Goal: Transaction & Acquisition: Obtain resource

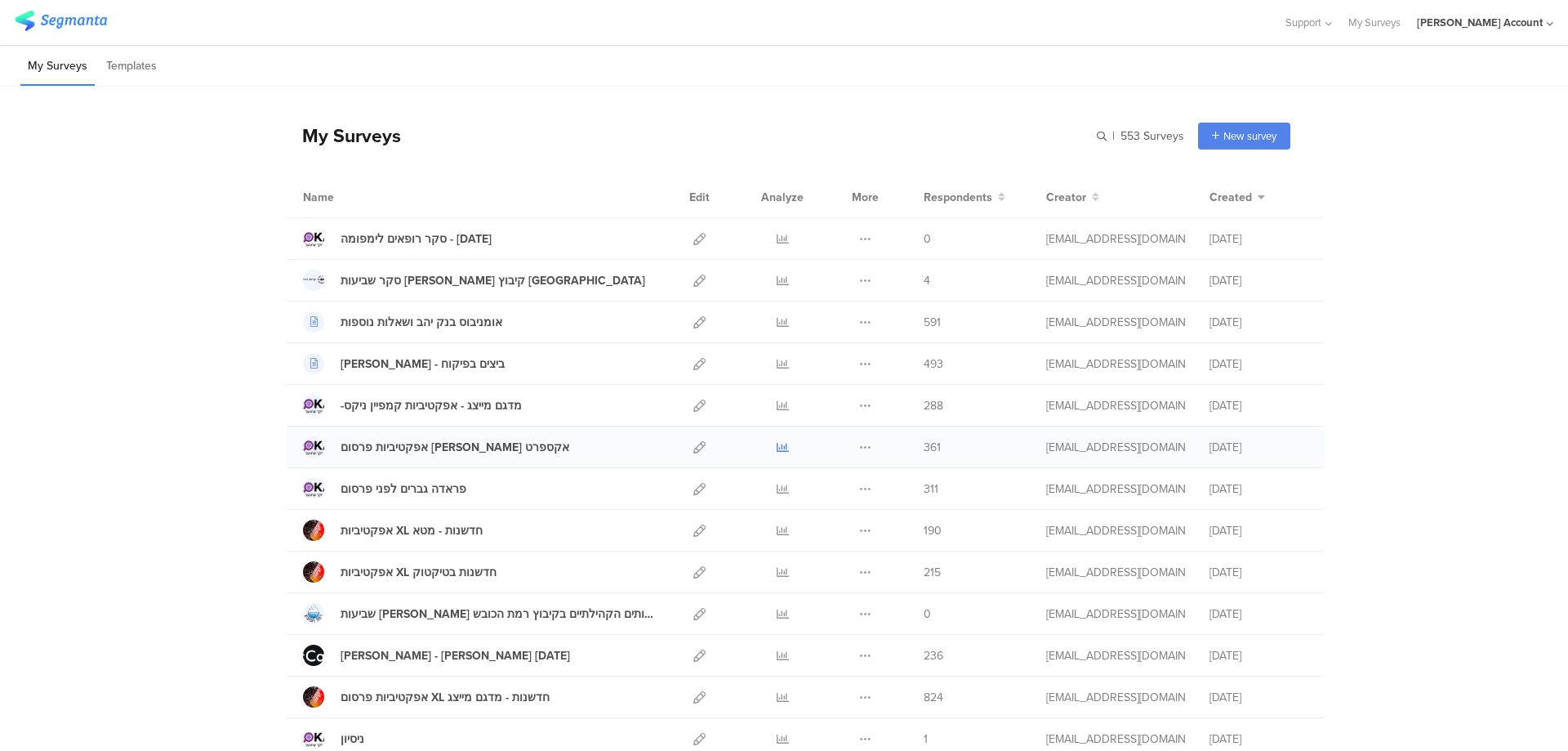
click at [777, 450] on icon at bounding box center [783, 447] width 12 height 12
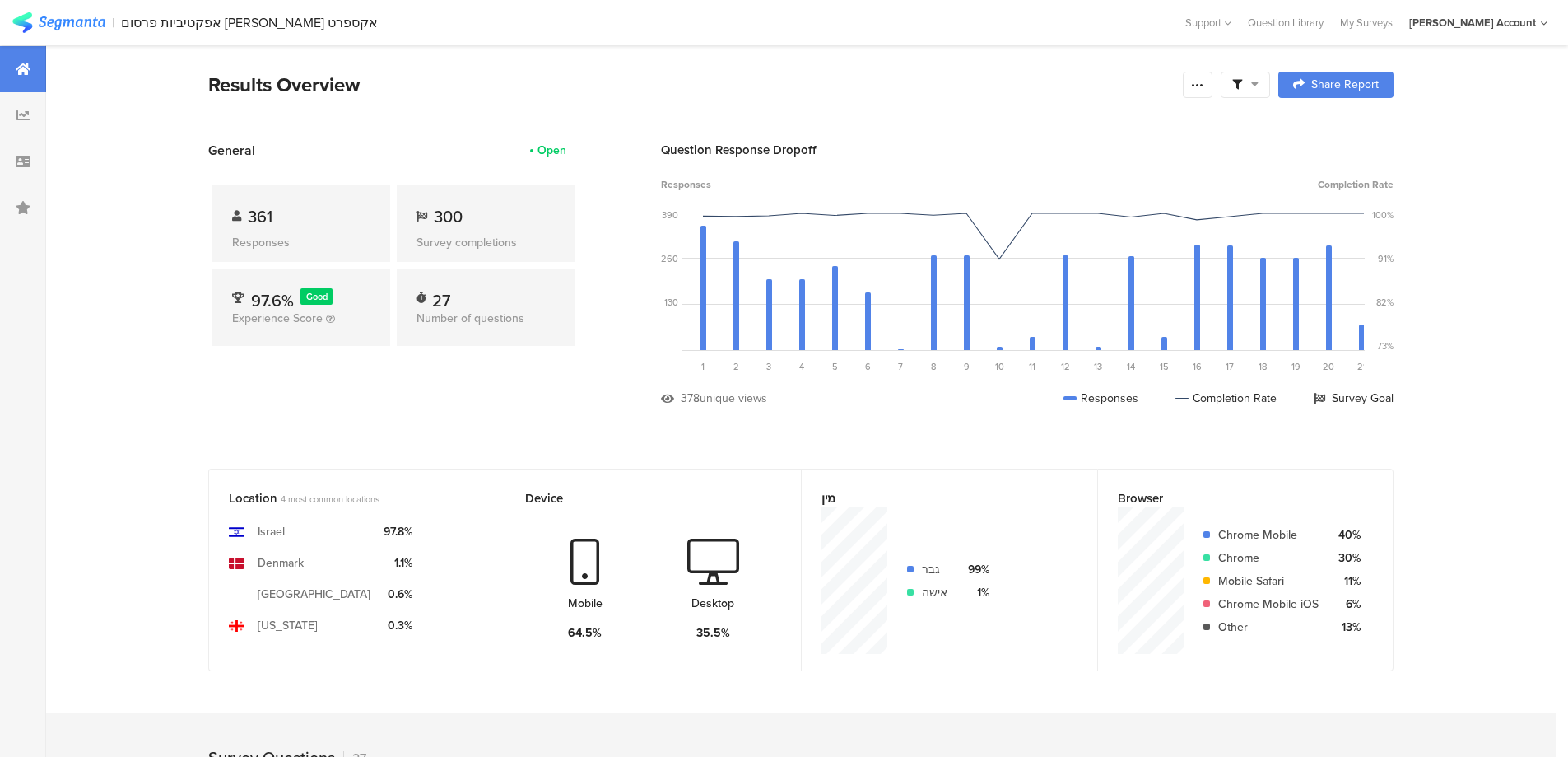
click at [1278, 78] on div "Results Overview Confidence Level 95 % Preview survey Edit survey Export Result…" at bounding box center [801, 85] width 1186 height 30
click at [1242, 80] on icon at bounding box center [1237, 85] width 10 height 10
click at [1338, 127] on span at bounding box center [1329, 130] width 25 height 13
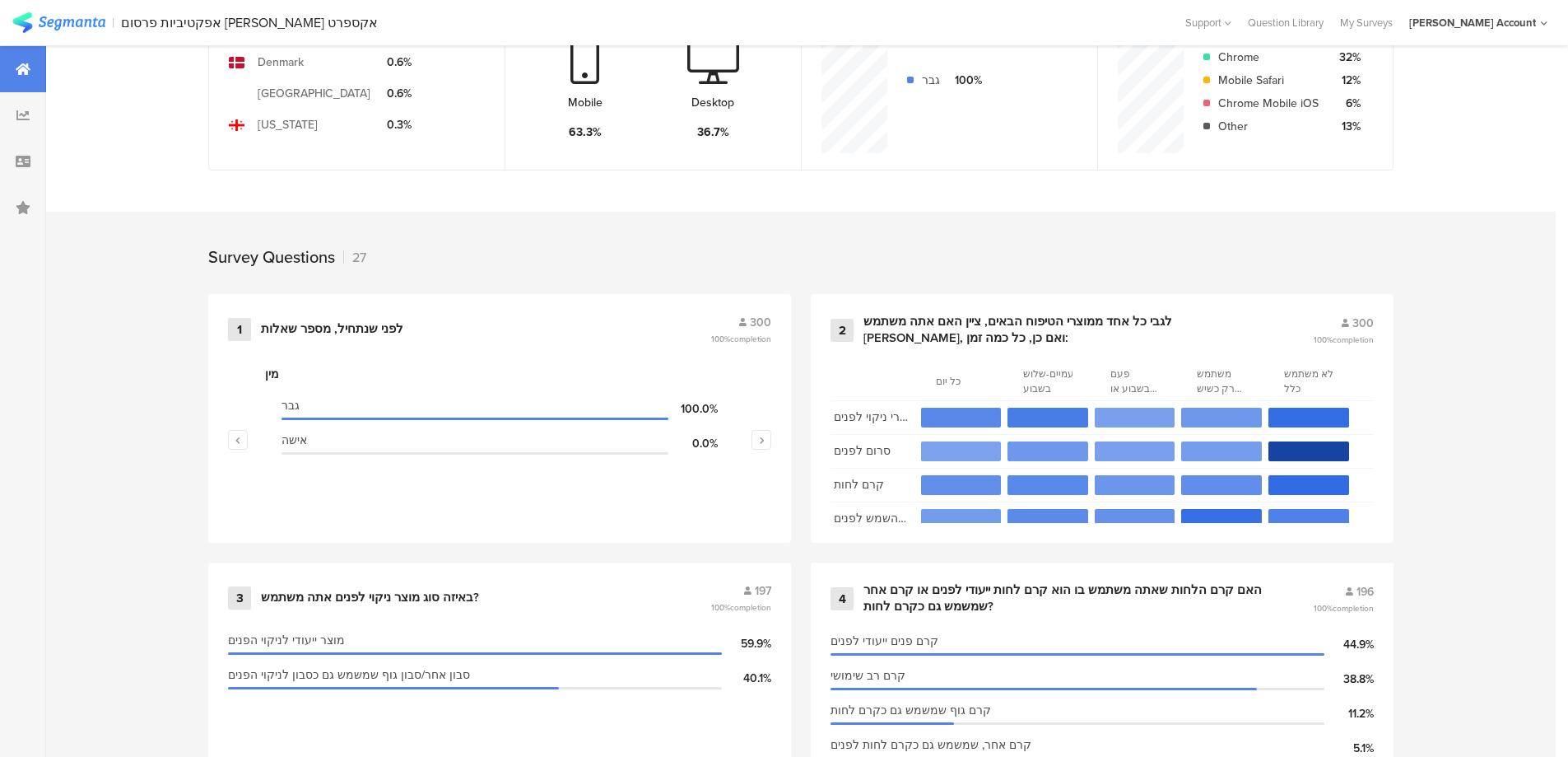
scroll to position [549, 0]
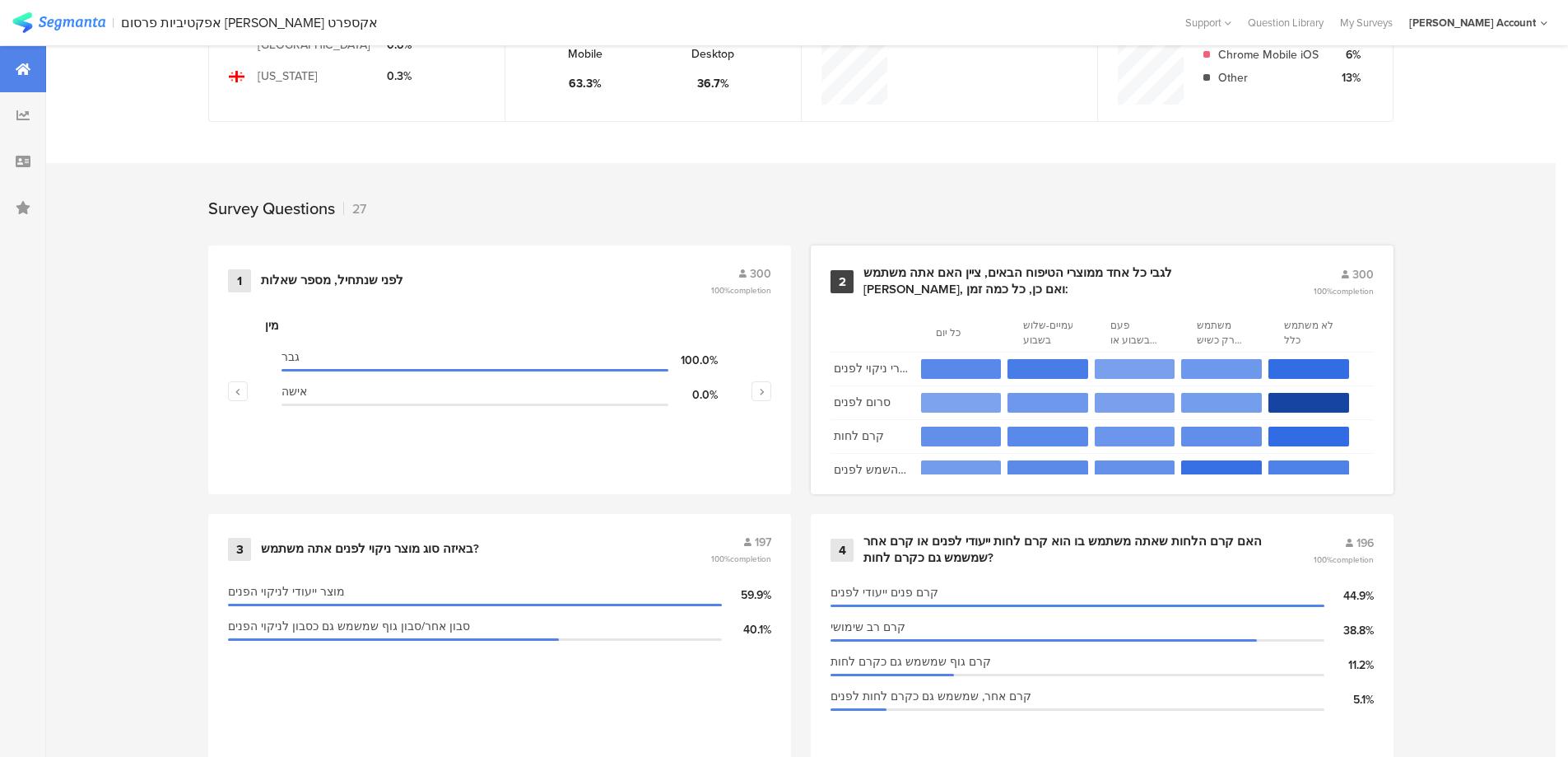
click at [1029, 262] on div "2 לגבי כל אחד ממוצרי הטיפוח הבאים, ציין האם אתה משתמש בהם, ואם כן, כל כמה זמן: …" at bounding box center [1102, 370] width 583 height 249
click at [939, 274] on div "לגבי כל אחד ממוצרי הטיפוח הבאים, ציין האם אתה משתמש בהם, ואם כן, כל כמה זמן:" at bounding box center [1069, 281] width 410 height 33
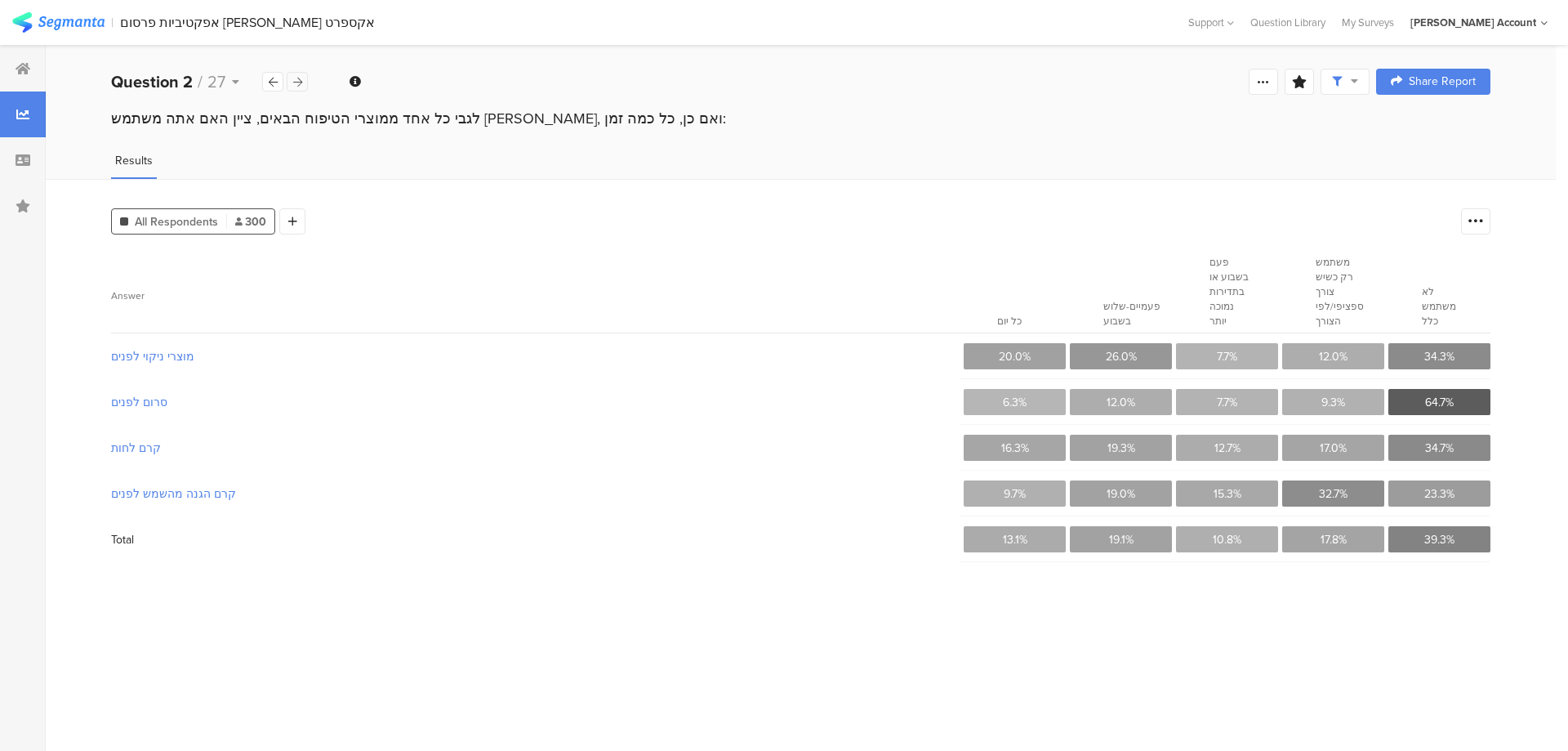
click at [302, 82] on div at bounding box center [297, 81] width 21 height 20
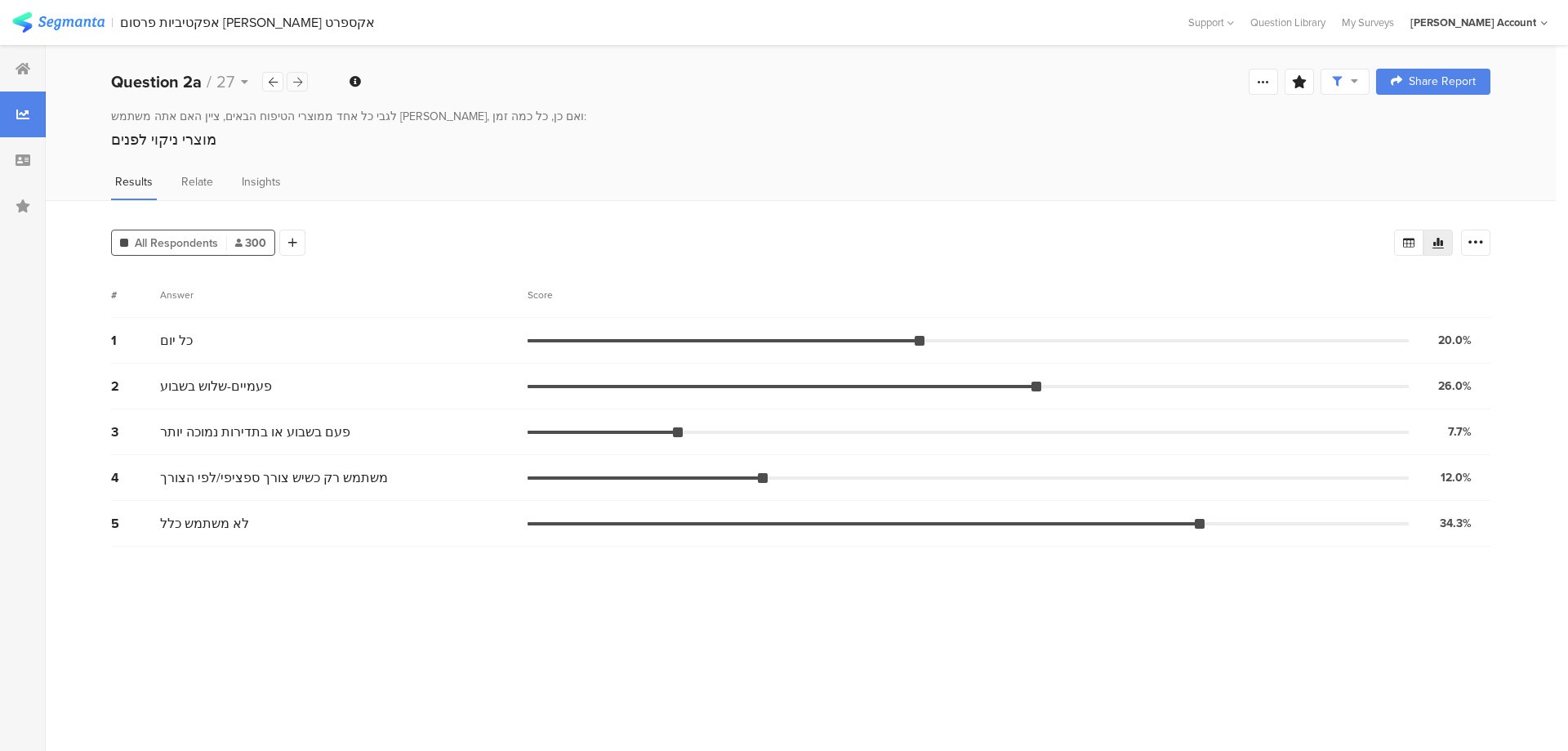
click at [302, 82] on div at bounding box center [297, 81] width 21 height 20
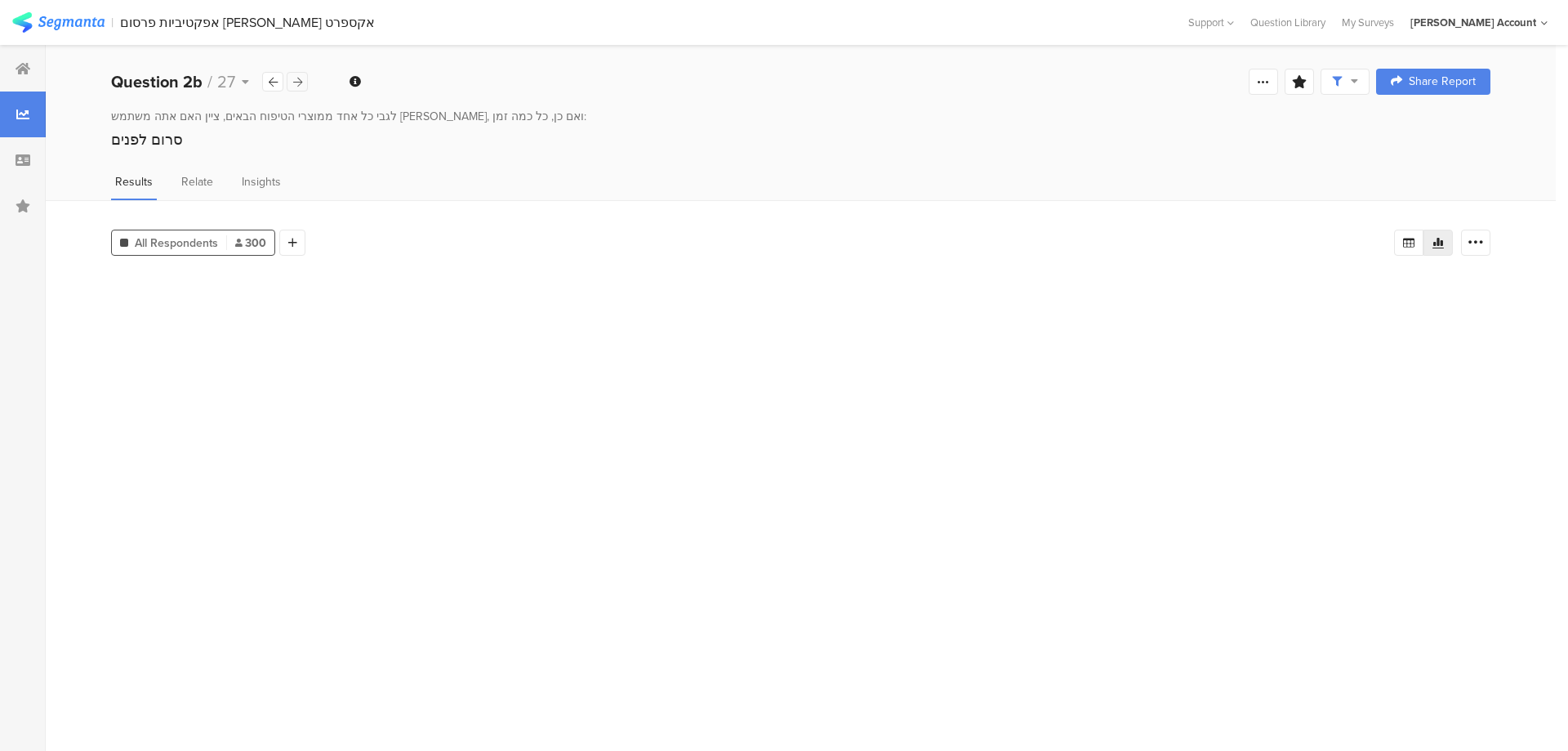
click at [302, 82] on div at bounding box center [297, 81] width 21 height 20
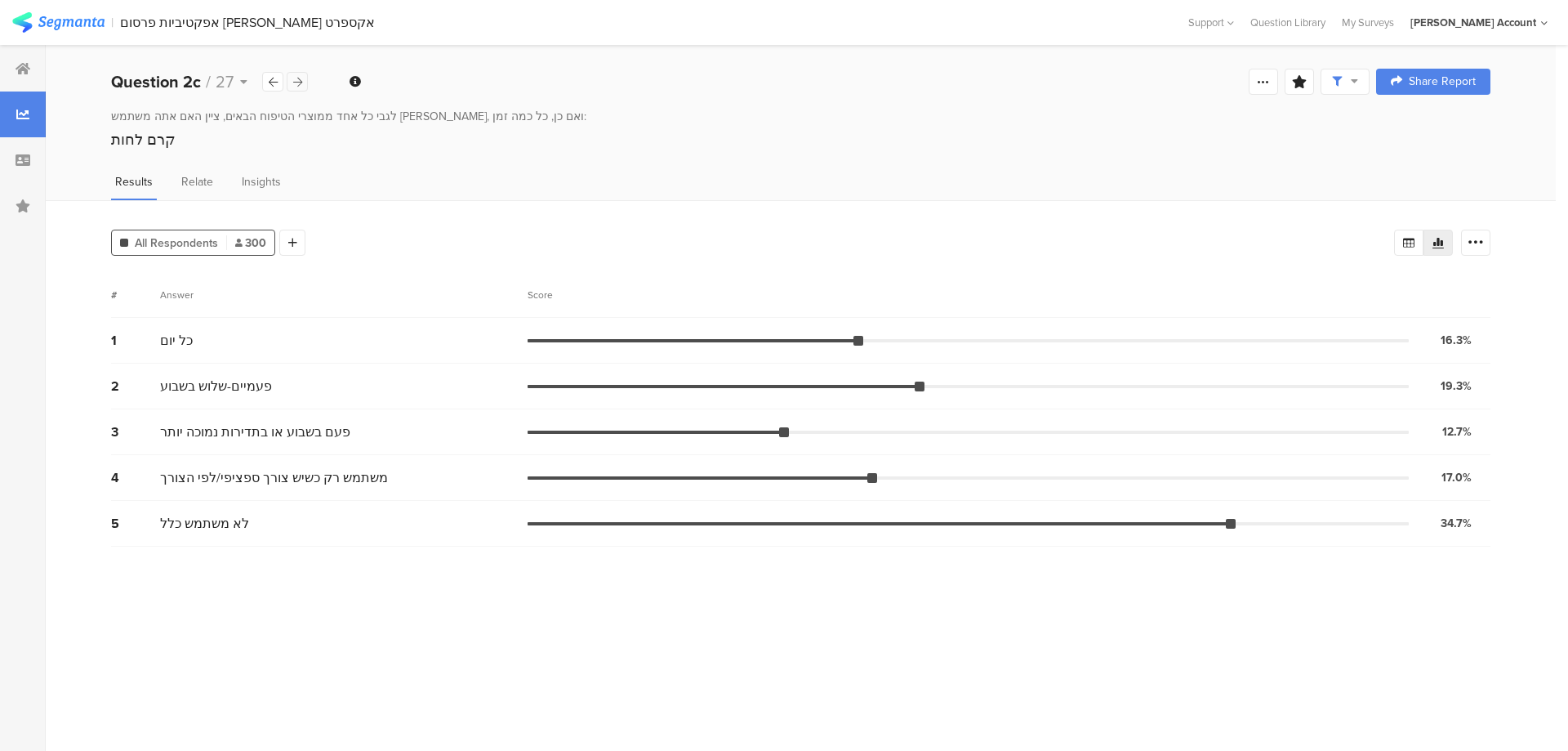
click at [302, 82] on div at bounding box center [297, 81] width 21 height 20
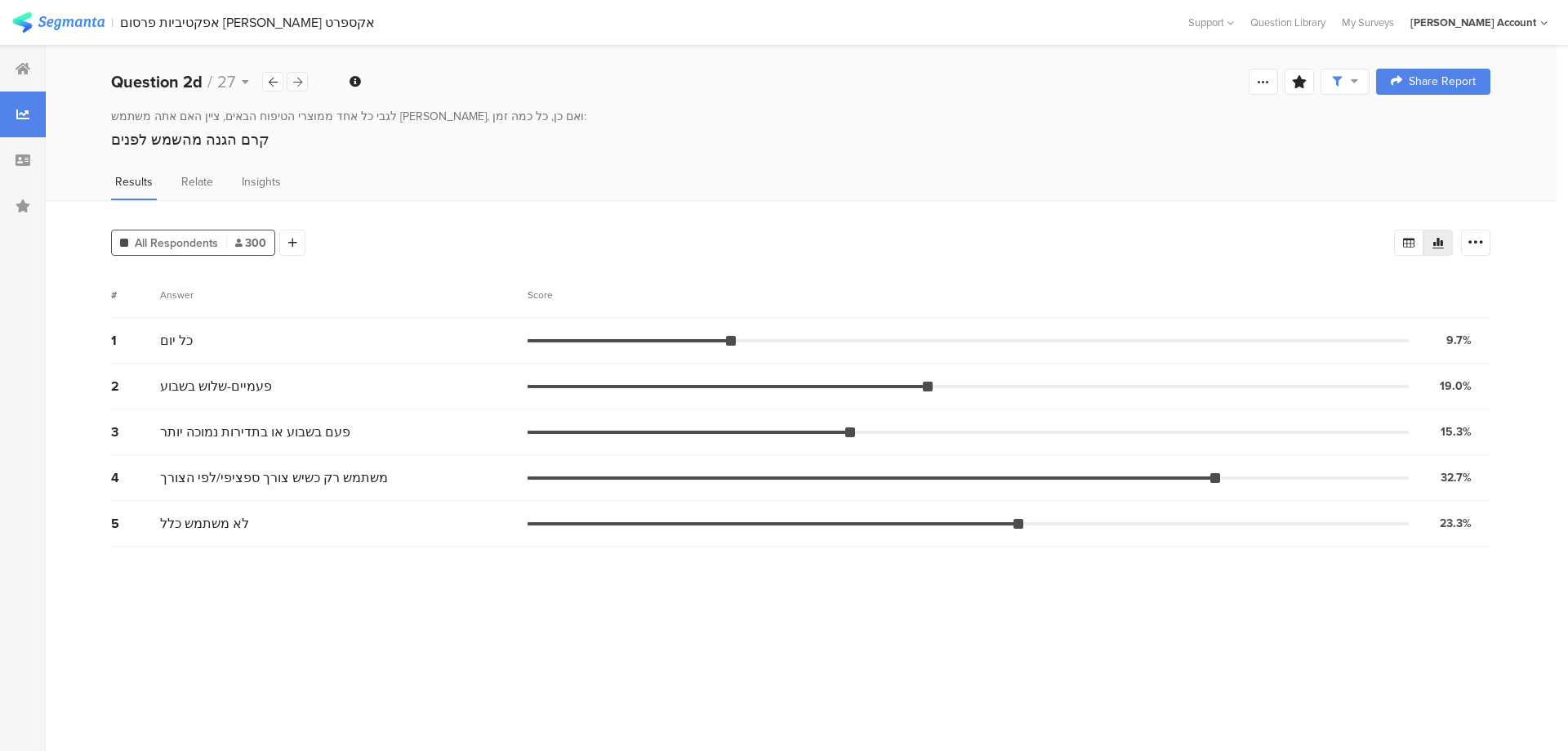
click at [302, 82] on div at bounding box center [297, 81] width 21 height 20
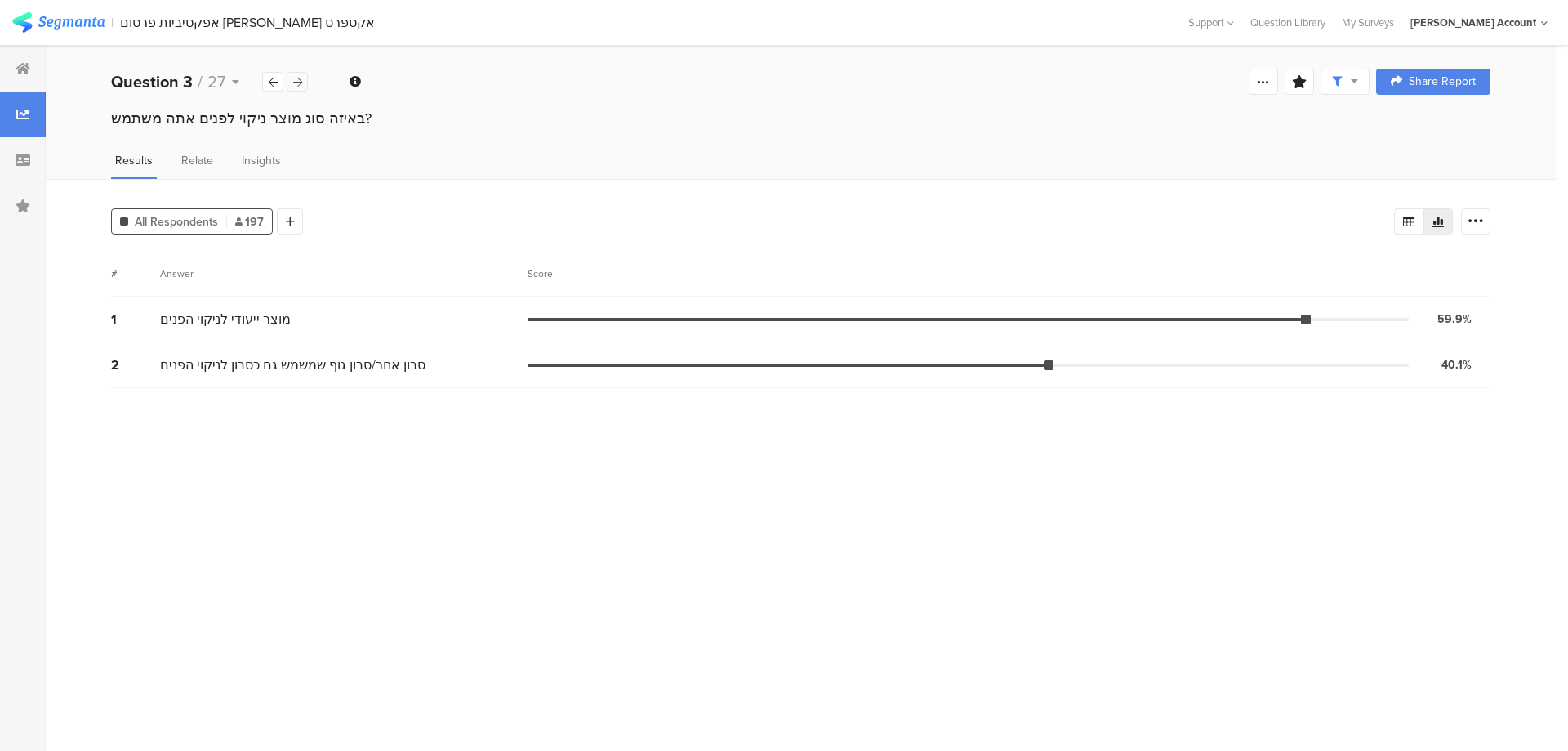
click at [302, 82] on div at bounding box center [297, 81] width 21 height 20
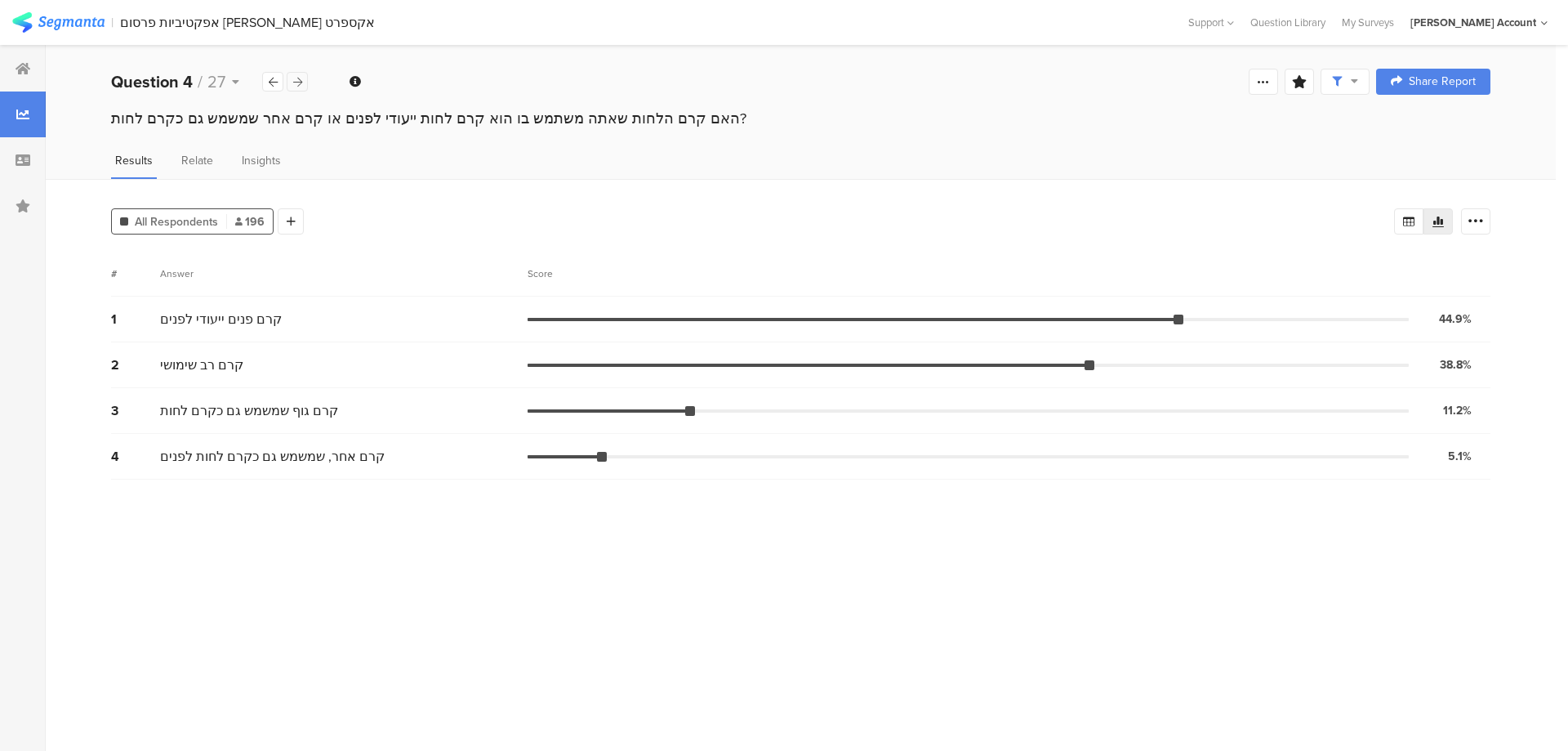
click at [302, 82] on div at bounding box center [297, 81] width 21 height 20
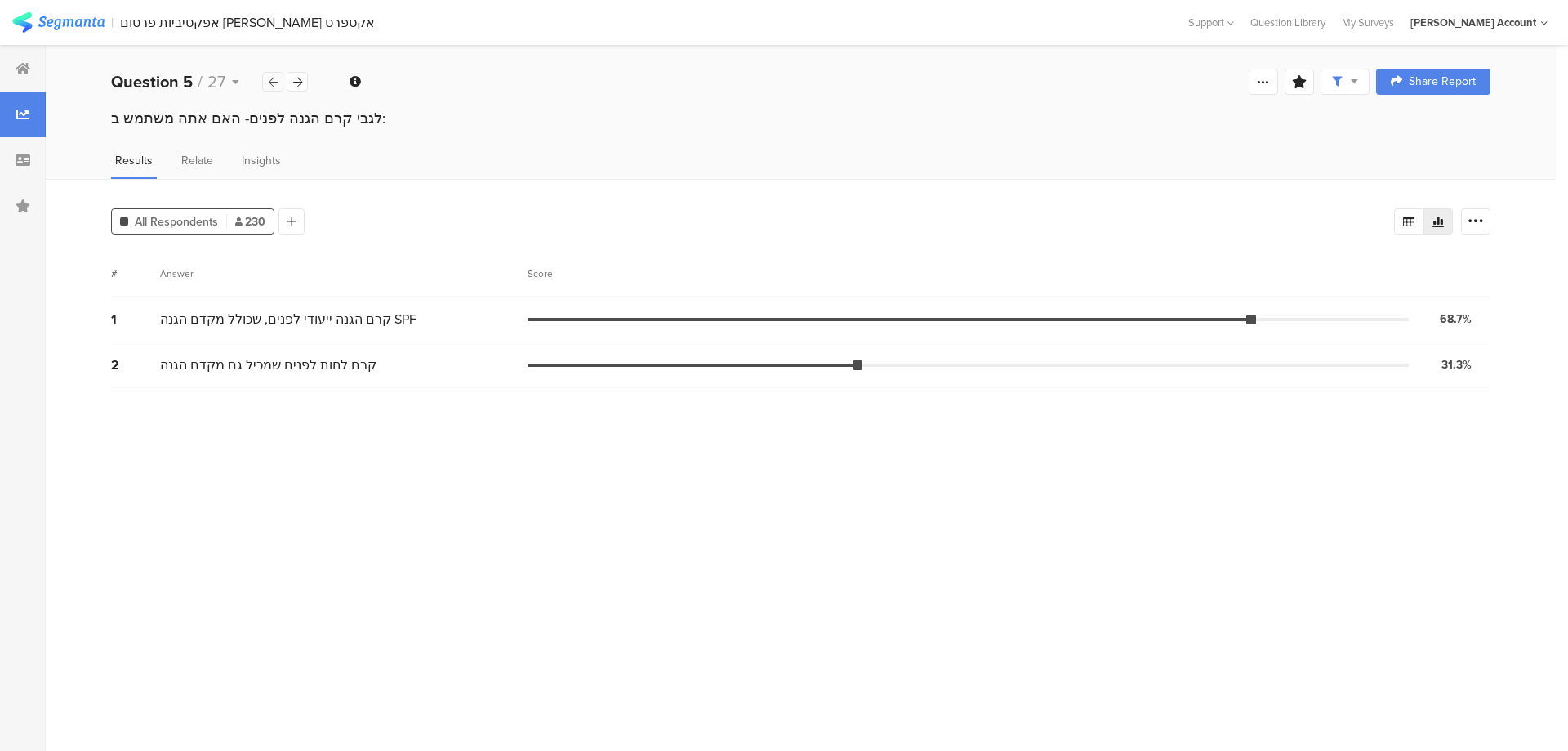
click at [272, 87] on div at bounding box center [272, 81] width 21 height 20
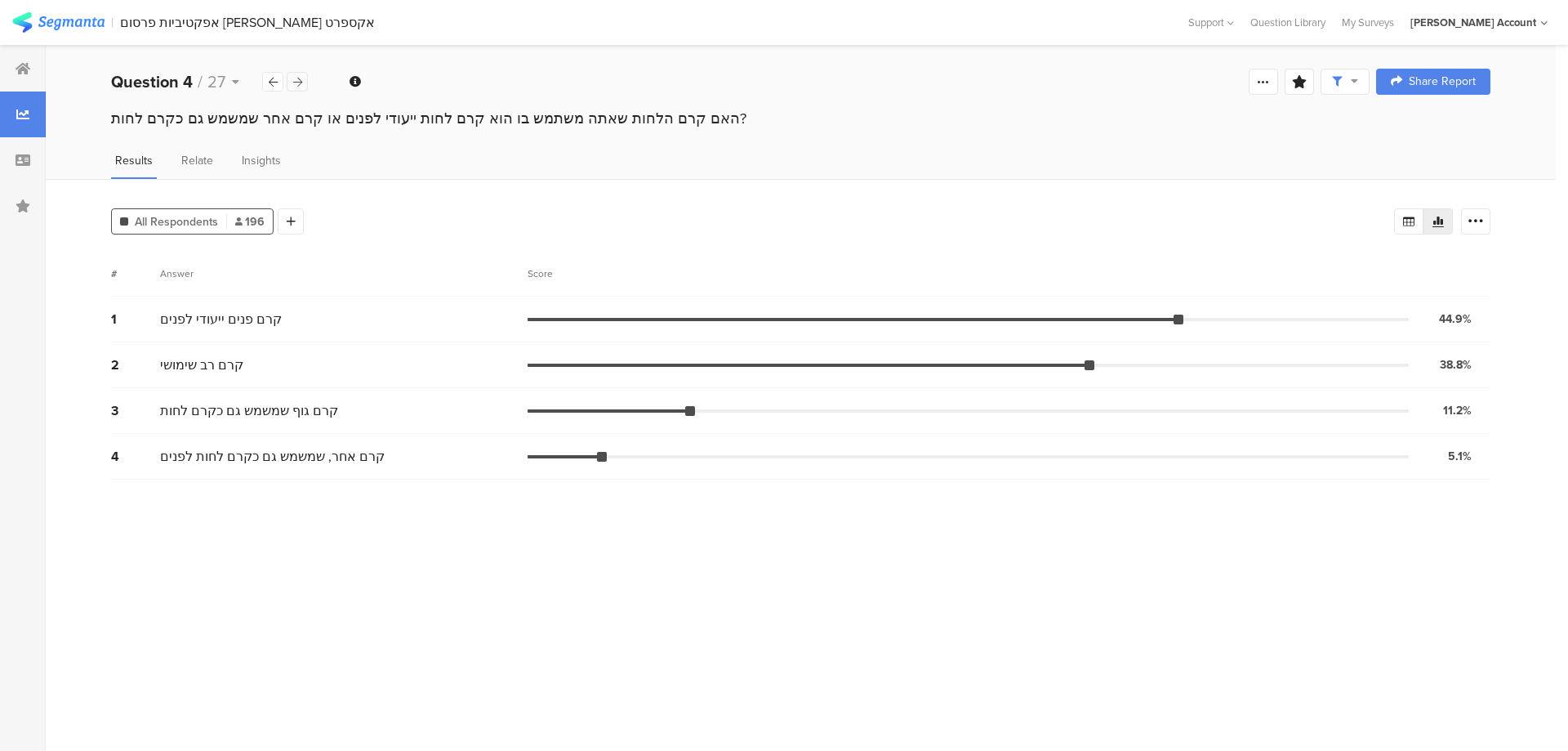
click at [303, 81] on div at bounding box center [297, 81] width 21 height 20
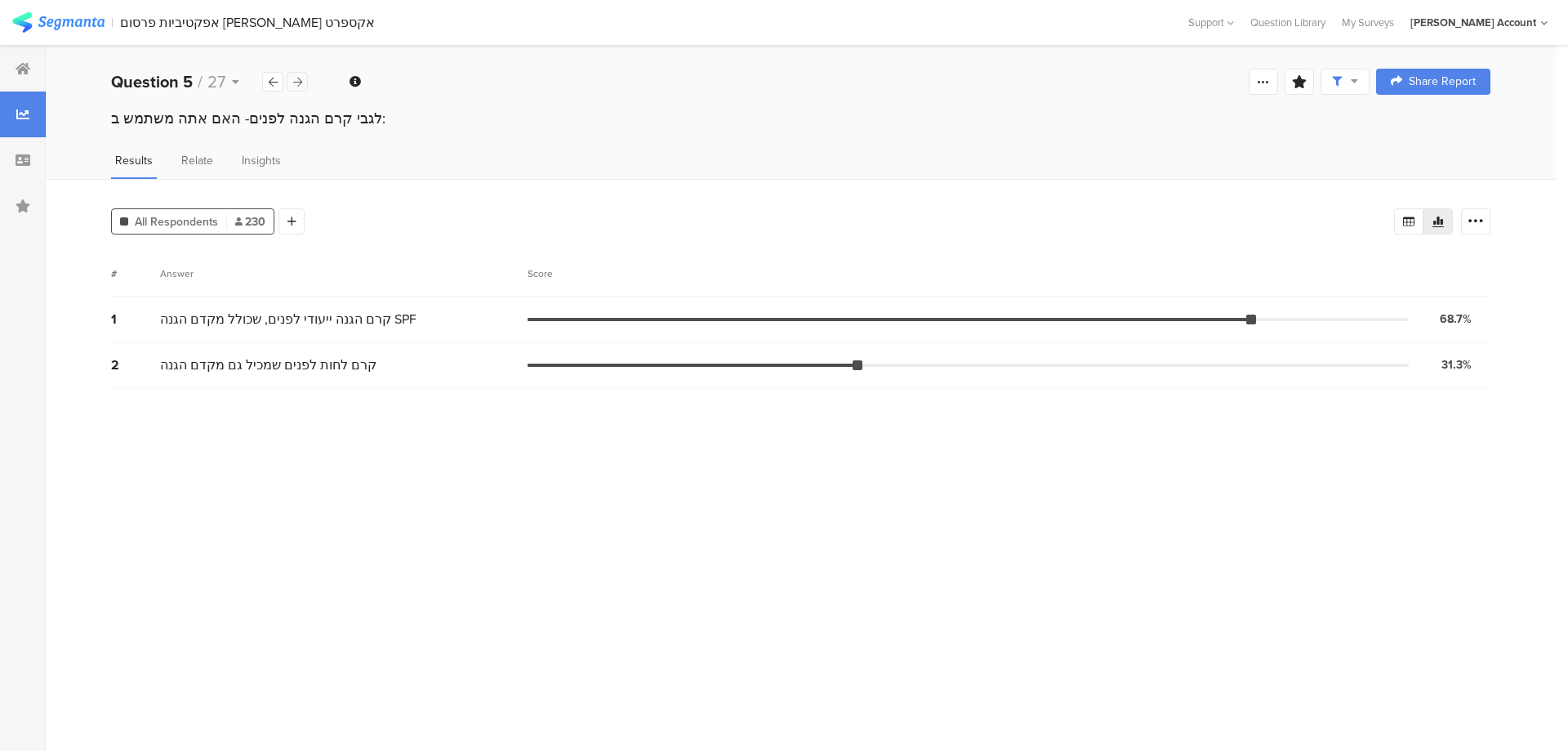
click at [304, 80] on div at bounding box center [297, 81] width 21 height 20
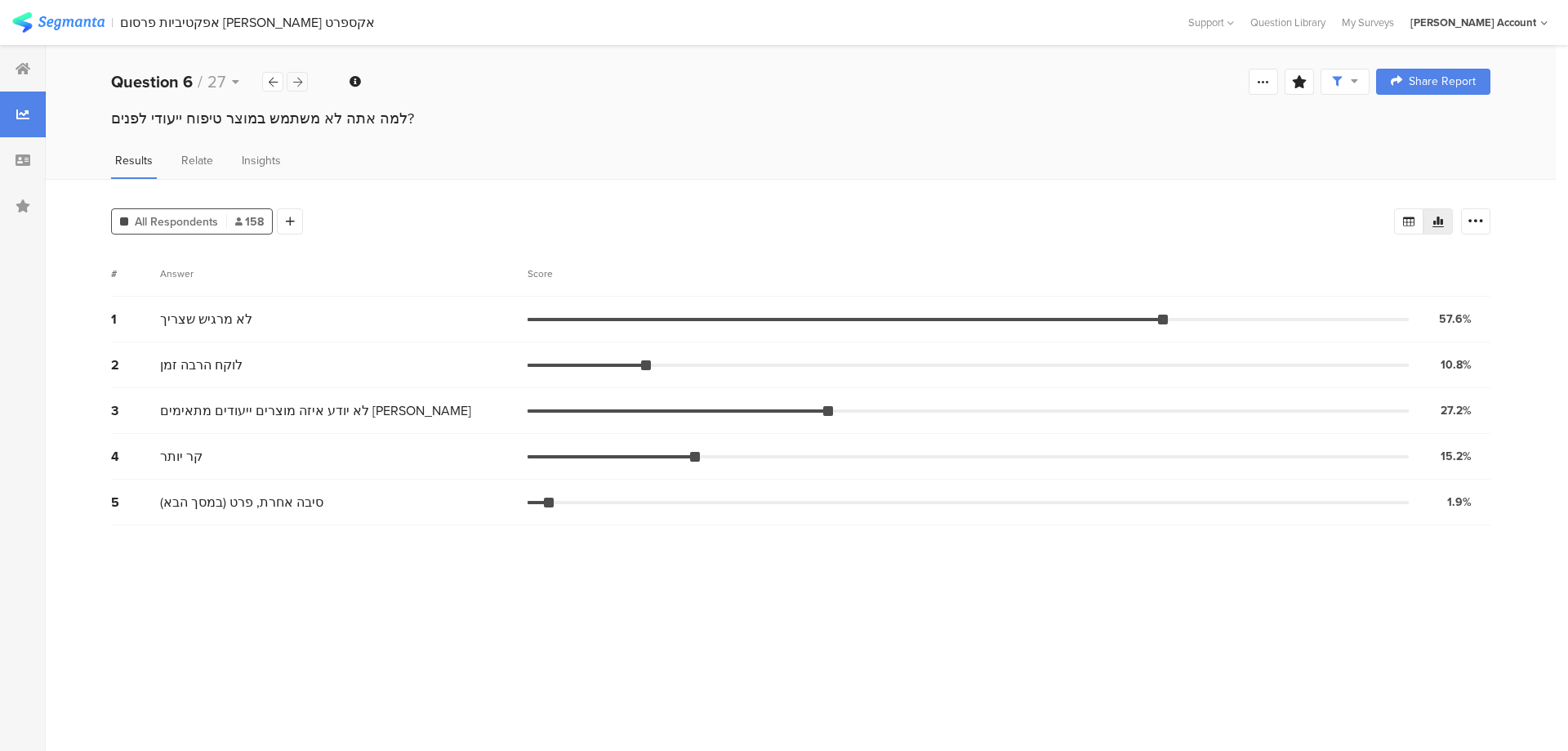
click at [304, 80] on div at bounding box center [297, 81] width 21 height 20
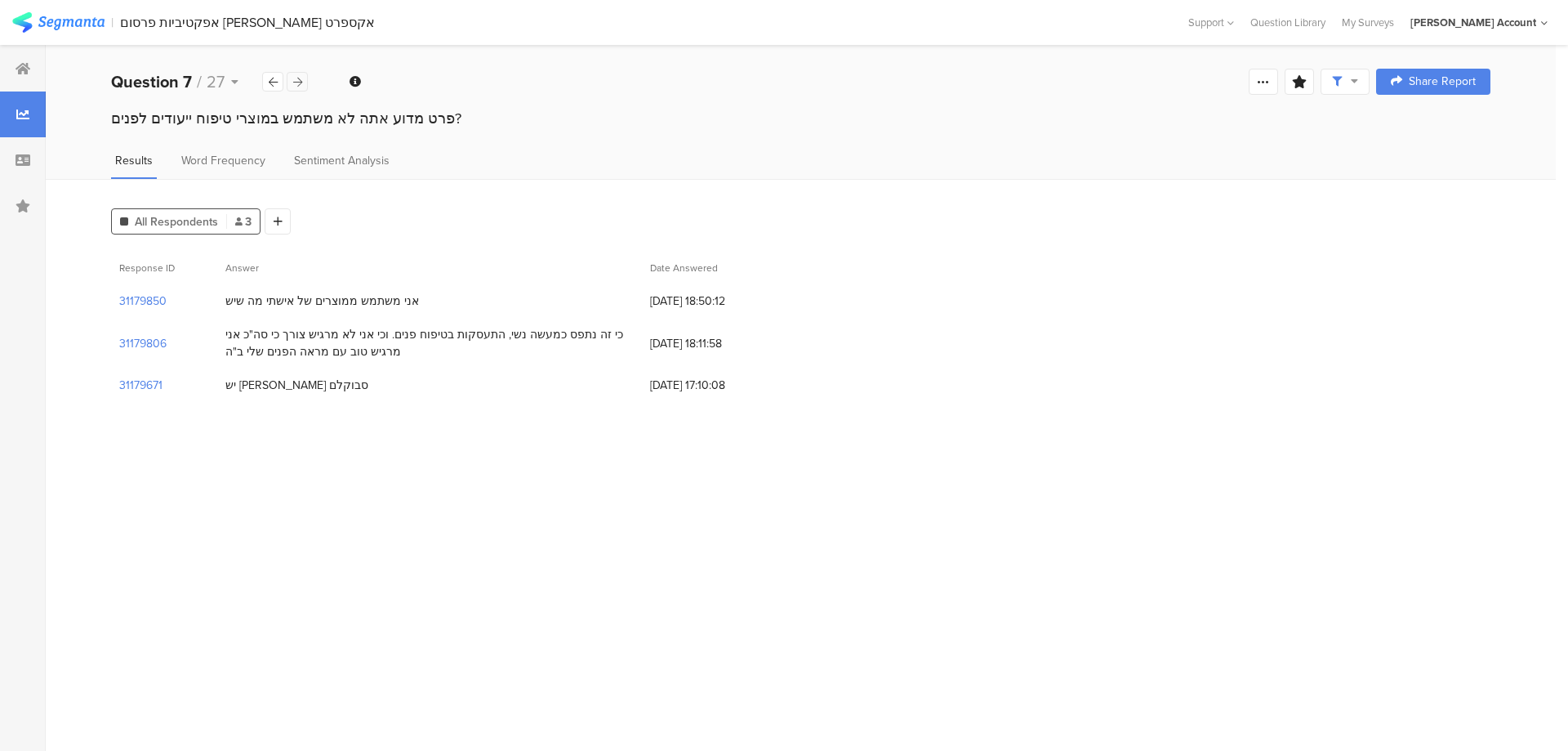
click at [304, 80] on div at bounding box center [297, 81] width 21 height 20
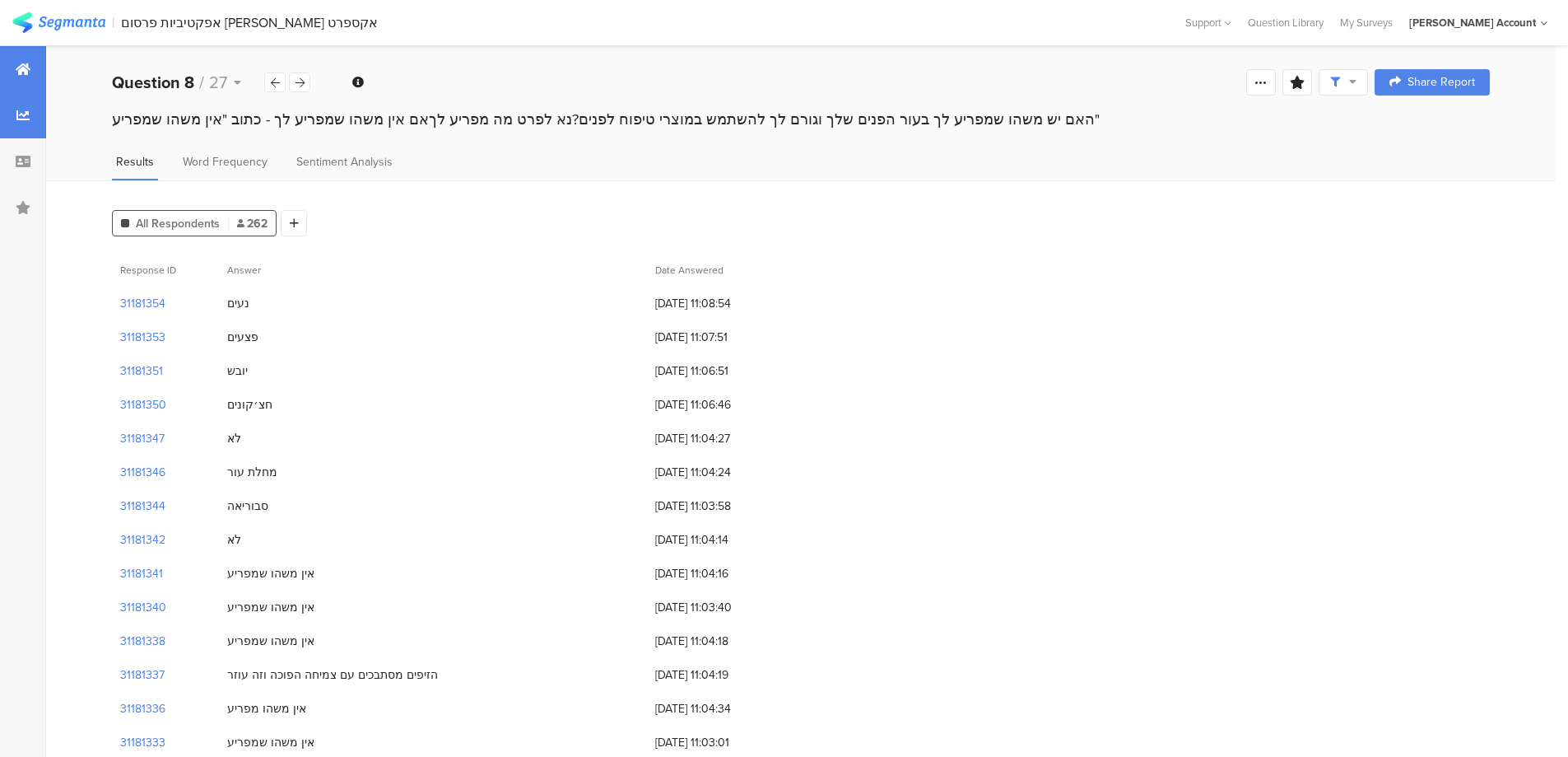
click at [30, 62] on icon at bounding box center [22, 68] width 15 height 13
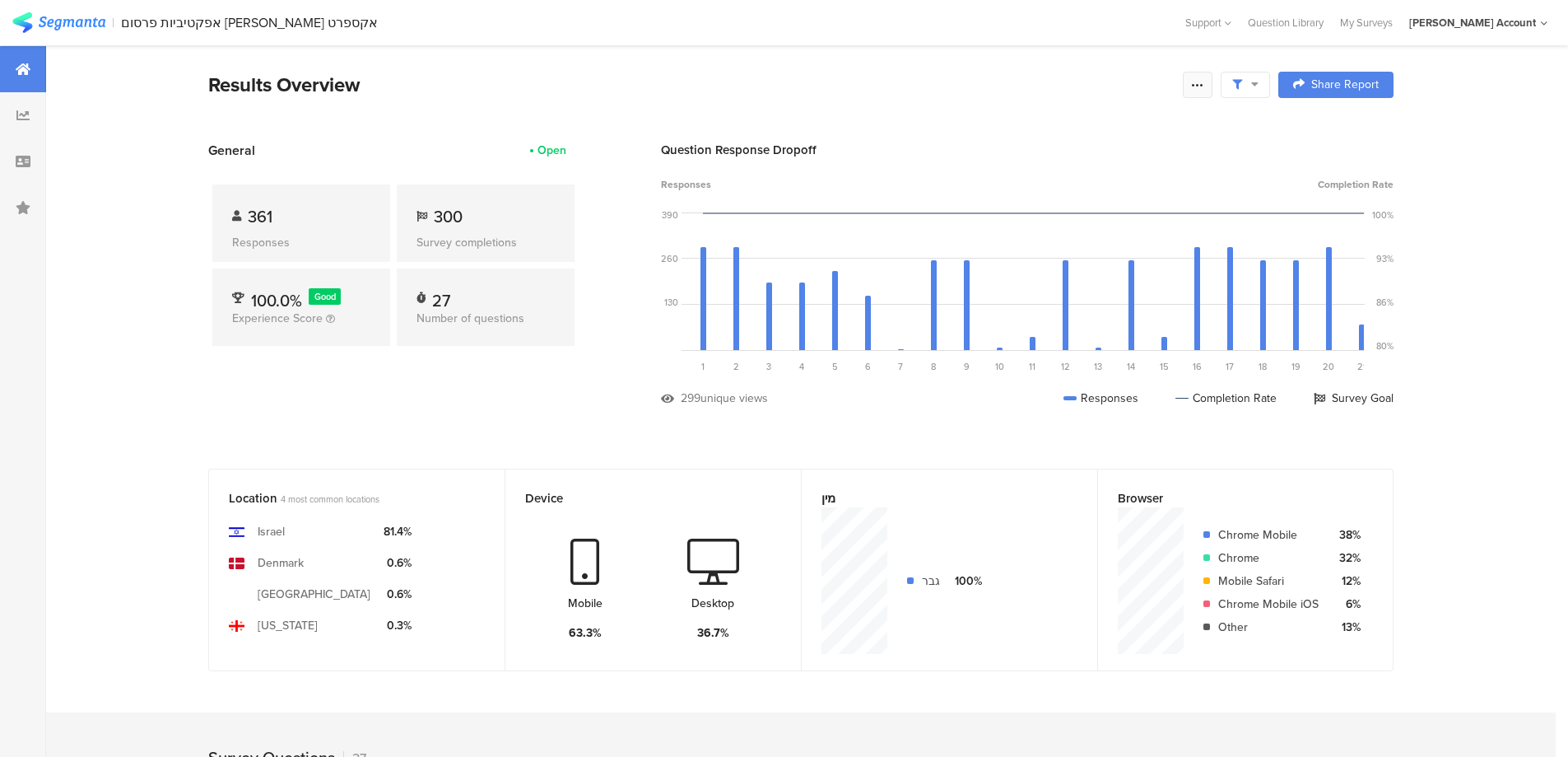
click at [1211, 81] on div at bounding box center [1198, 85] width 30 height 27
click at [1053, 249] on span "Export Results" at bounding box center [1026, 251] width 74 height 17
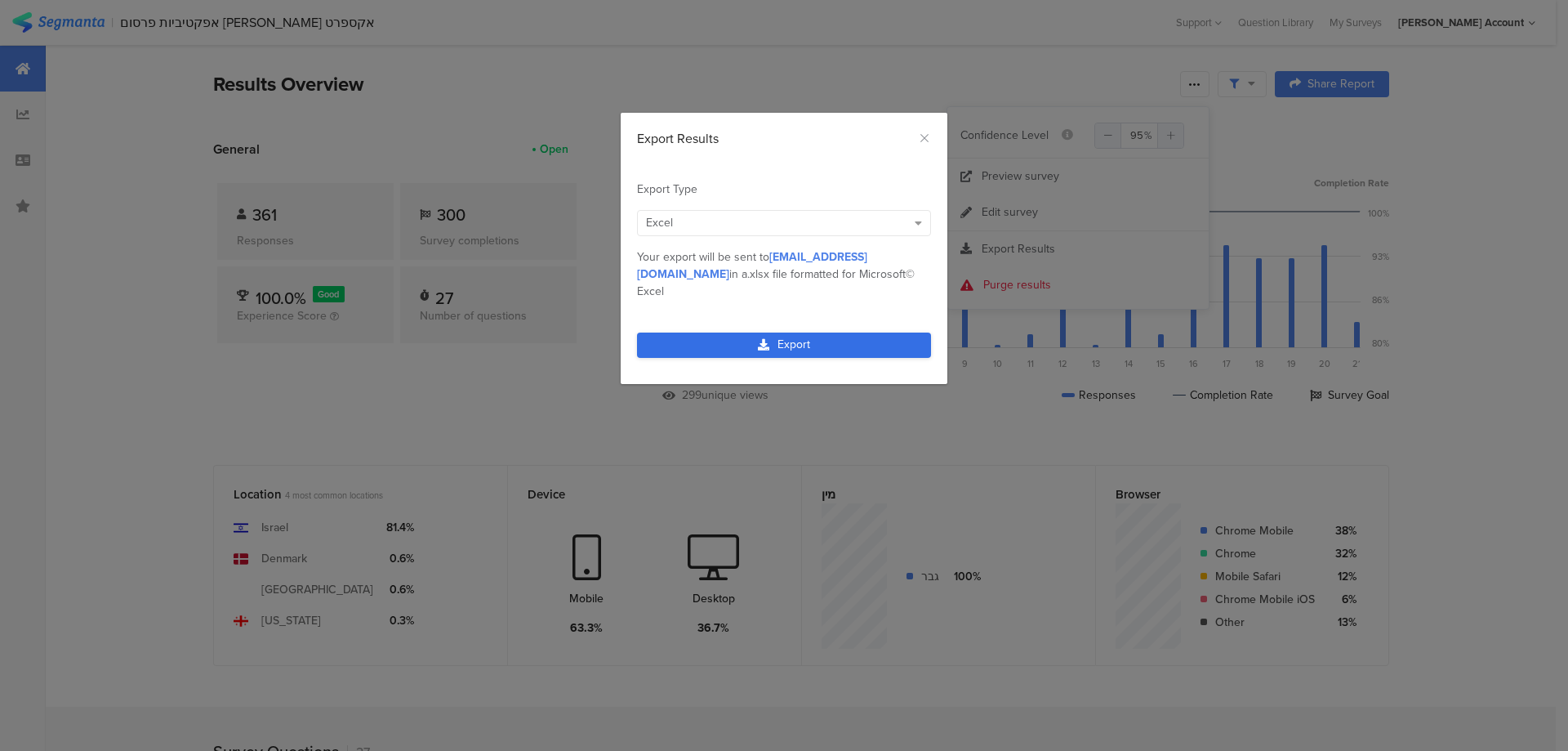
click at [907, 333] on link "Export" at bounding box center [784, 345] width 294 height 25
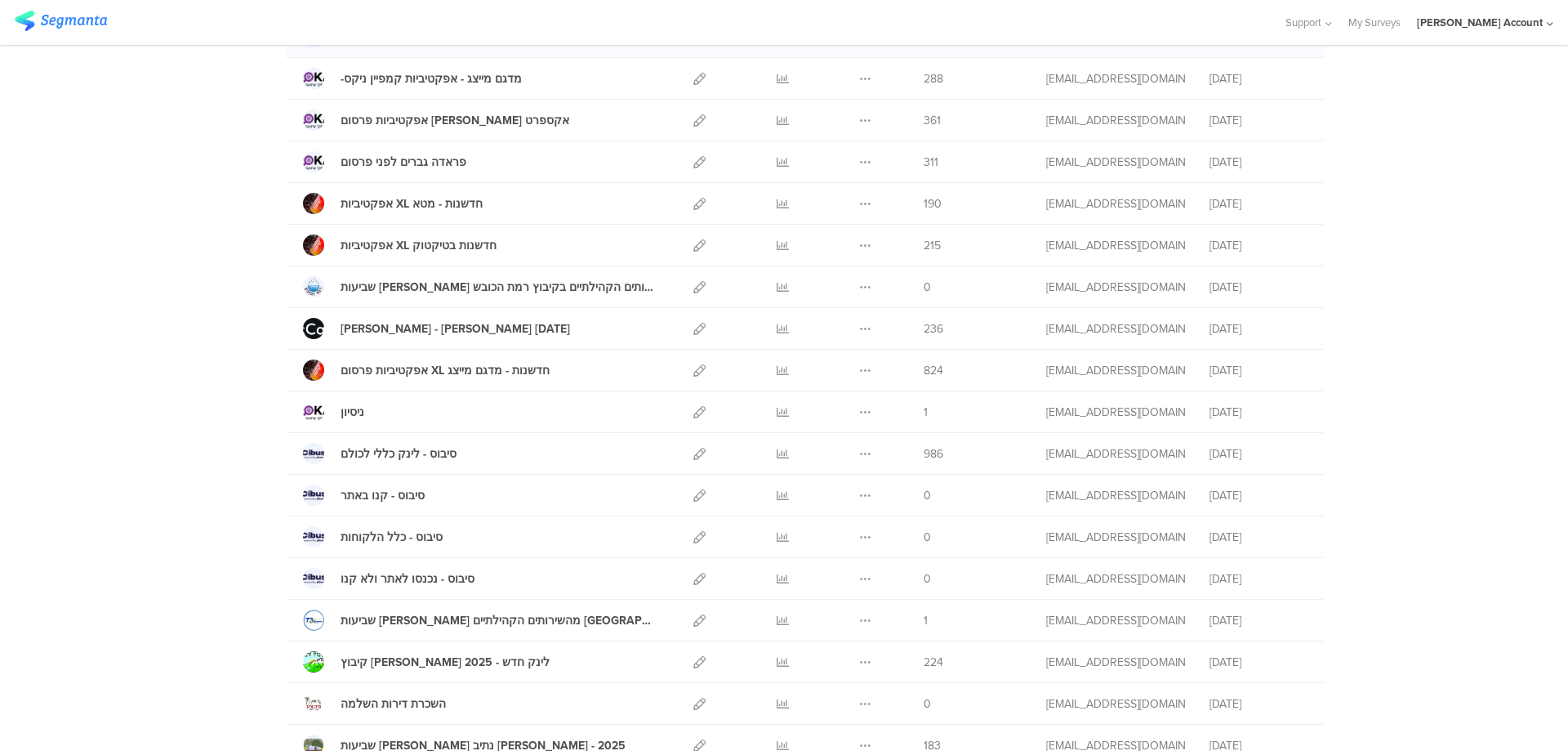
scroll to position [435, 0]
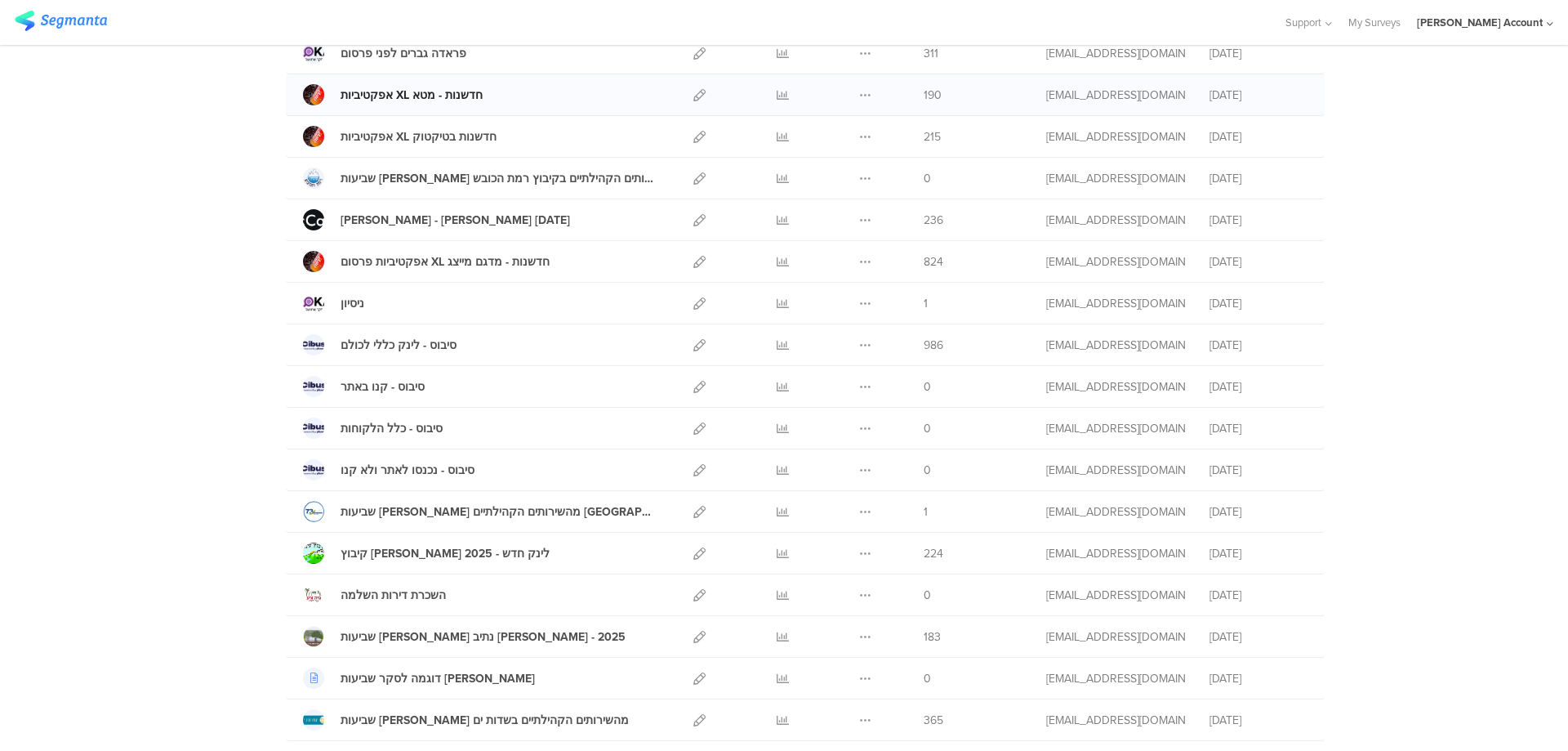
click at [470, 92] on div "אפקטיביות XL חדשנות - מטא" at bounding box center [412, 95] width 142 height 17
click at [780, 218] on icon at bounding box center [783, 220] width 12 height 12
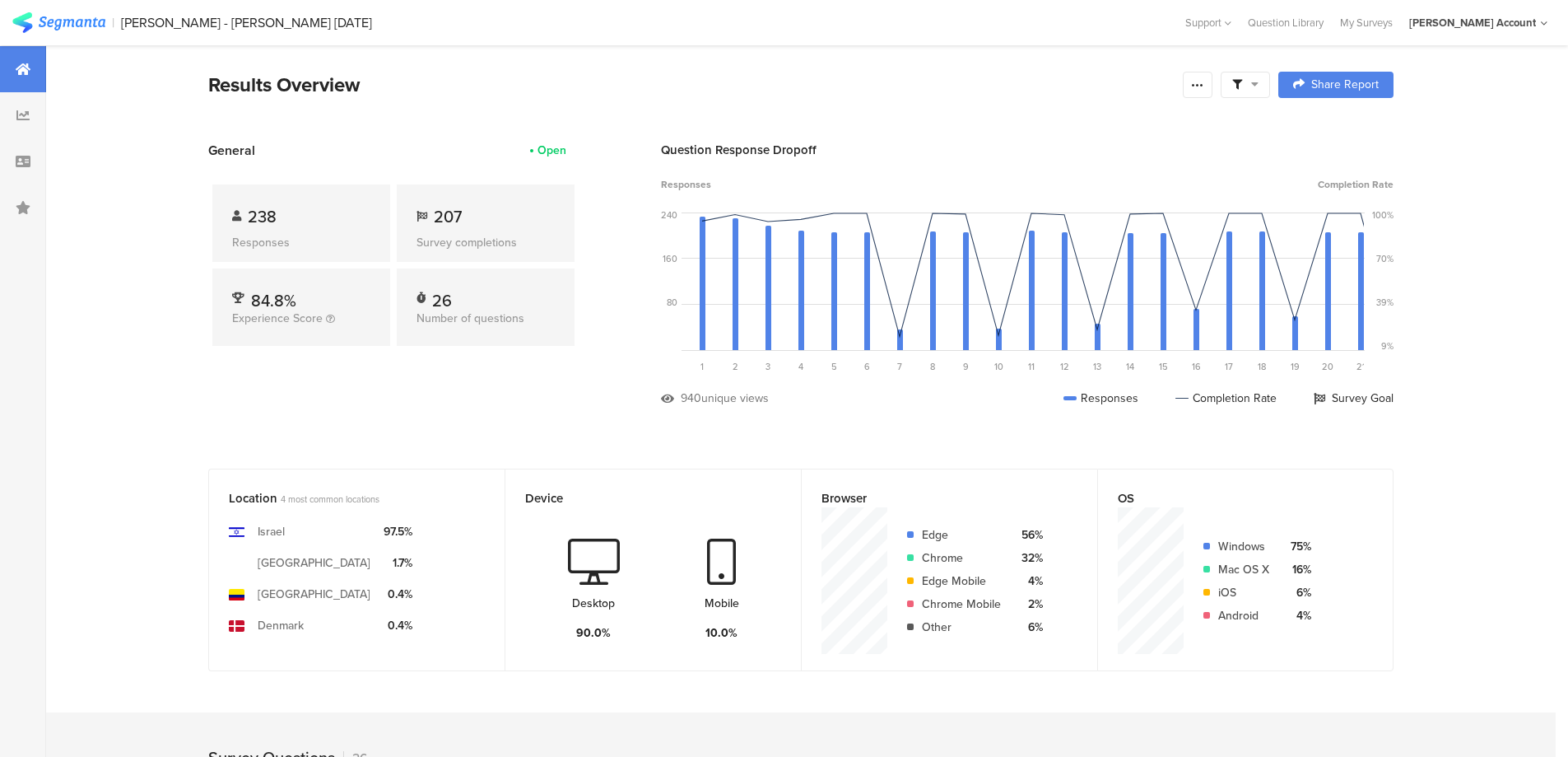
click at [1250, 78] on span at bounding box center [1245, 85] width 27 height 15
click at [1341, 126] on div "Complete Responses Only" at bounding box center [1252, 131] width 204 height 44
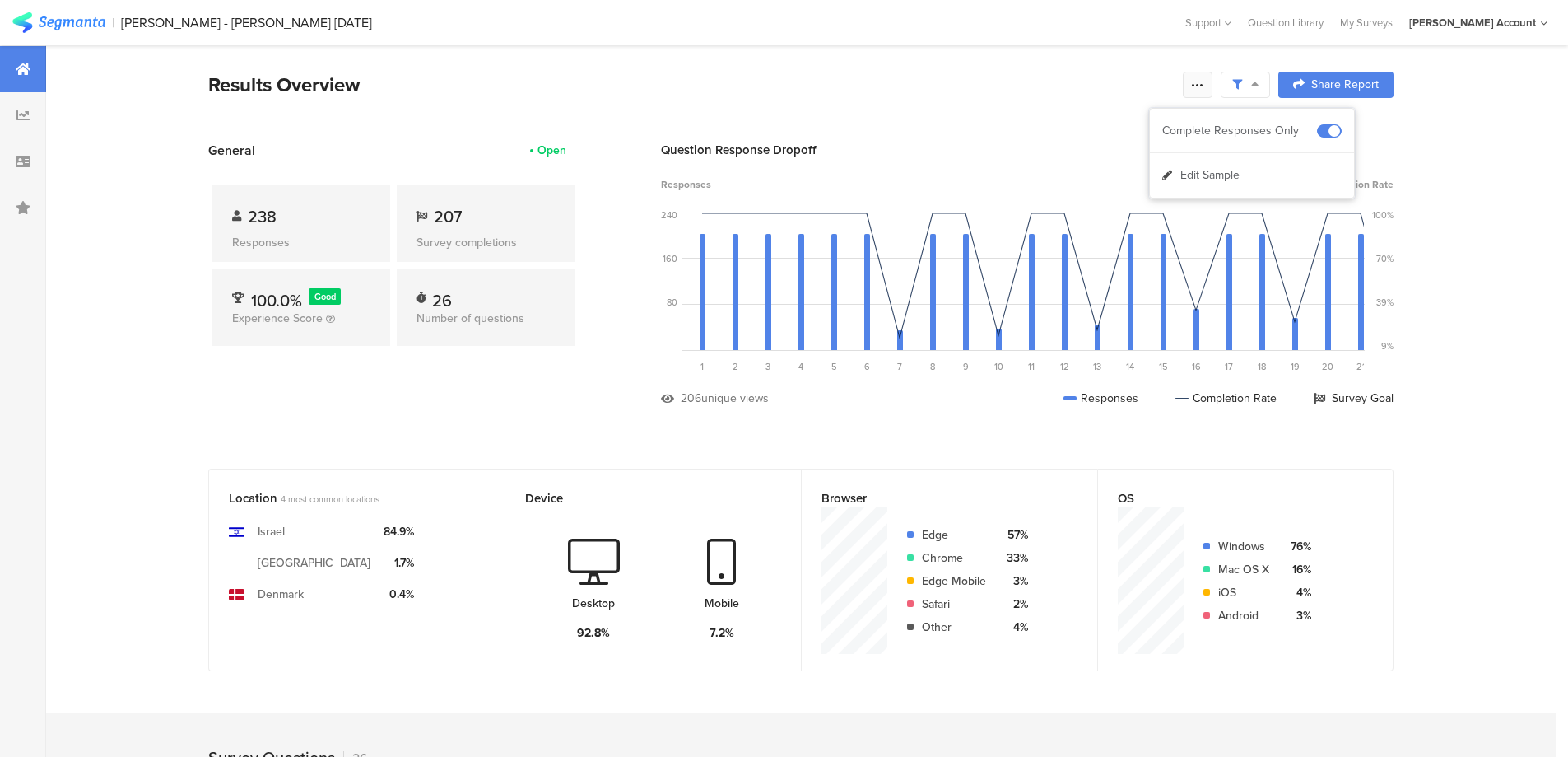
click at [1198, 80] on icon at bounding box center [1197, 84] width 13 height 13
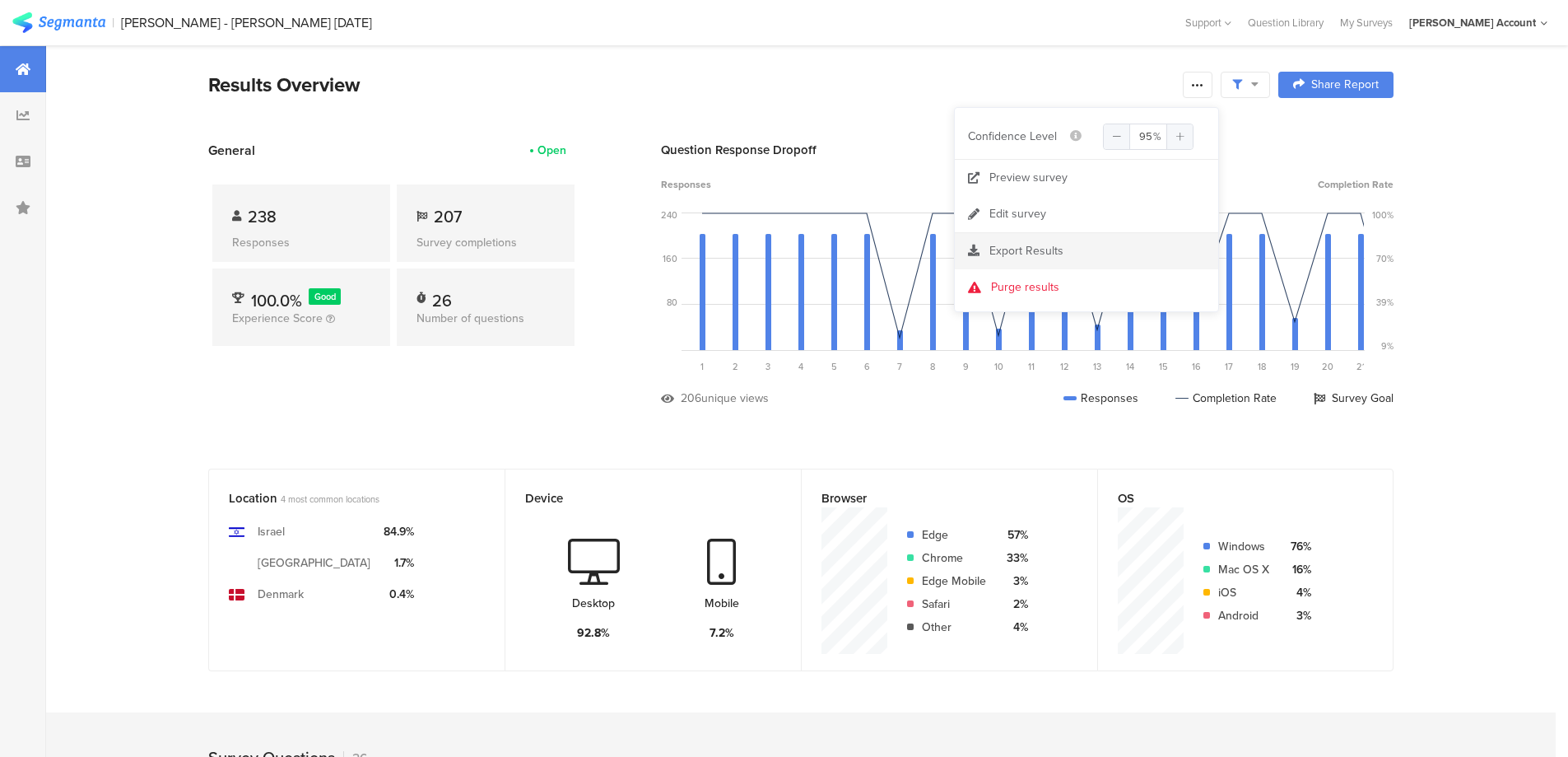
click at [1039, 245] on span "Export Results" at bounding box center [1026, 251] width 74 height 17
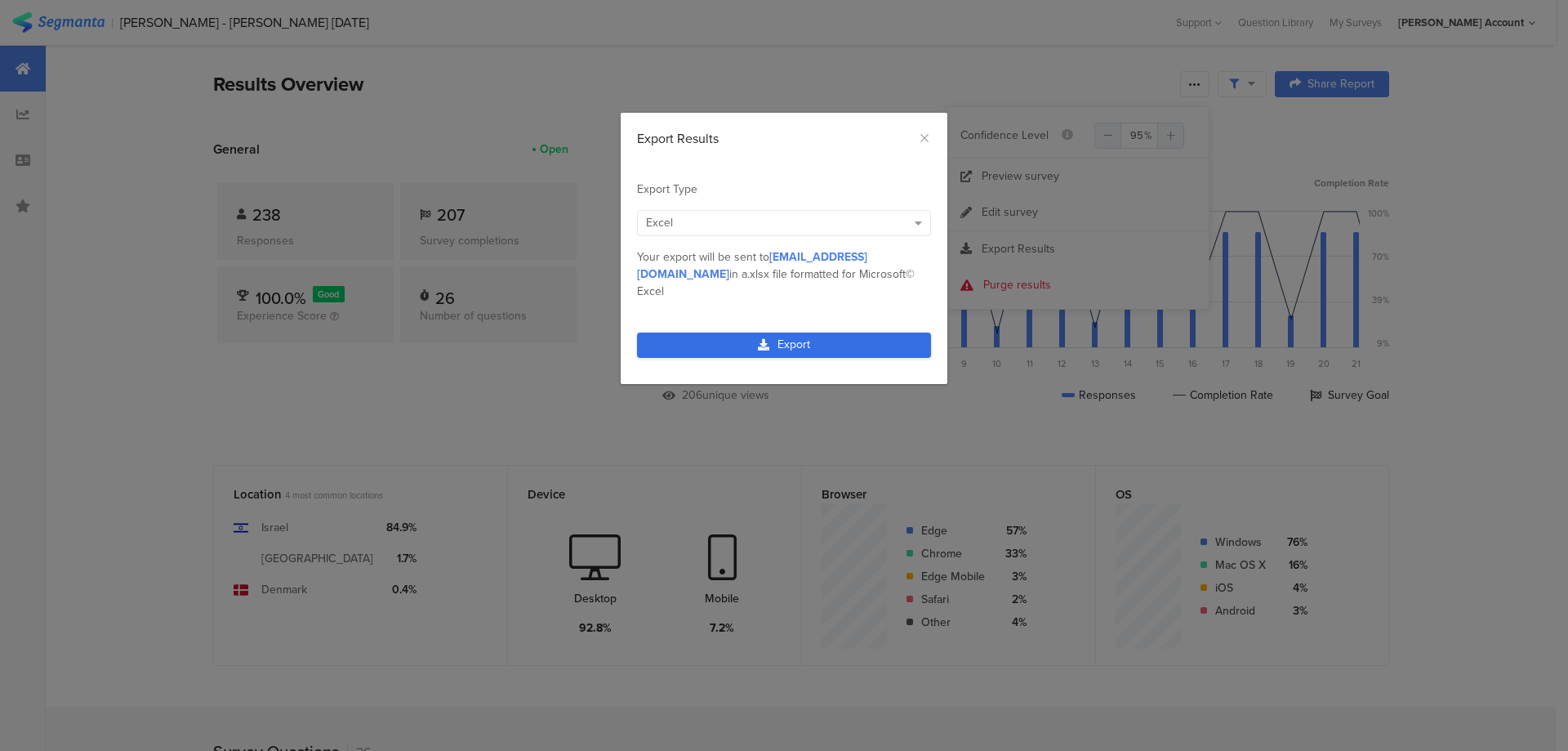
click at [801, 333] on link "Export" at bounding box center [784, 345] width 294 height 25
